Goal: Transaction & Acquisition: Book appointment/travel/reservation

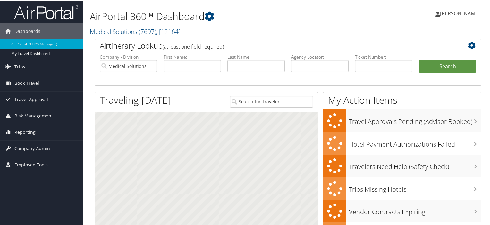
click at [30, 82] on span "Book Travel" at bounding box center [26, 83] width 25 height 16
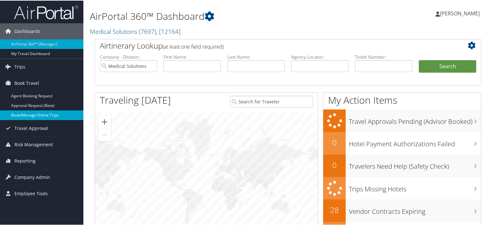
click at [46, 117] on link "Book/Manage Online Trips" at bounding box center [41, 115] width 83 height 10
